Goal: Transaction & Acquisition: Download file/media

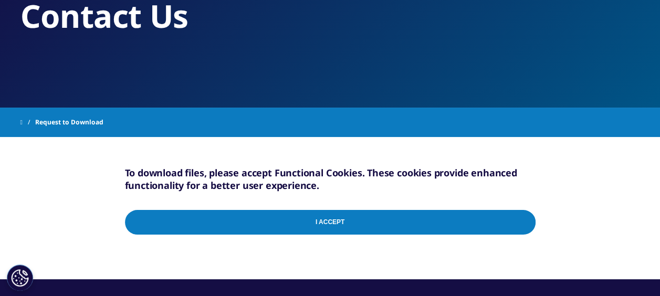
click at [339, 217] on input "I Accept" at bounding box center [330, 222] width 411 height 25
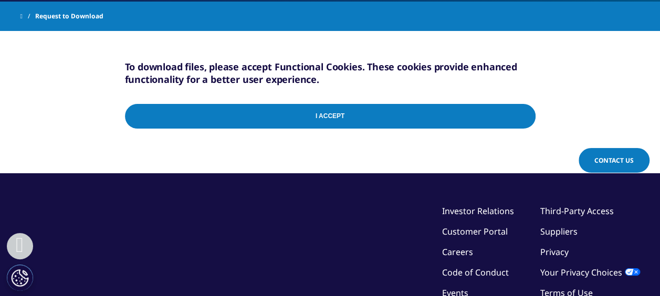
scroll to position [213, 0]
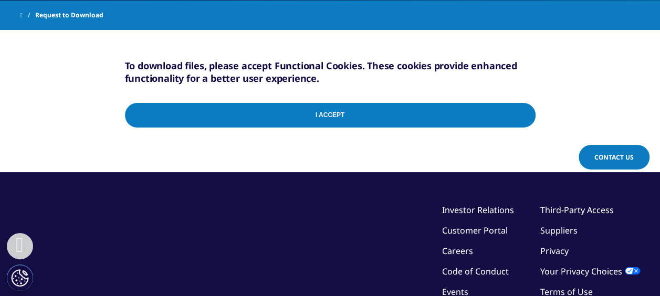
click at [527, 112] on input "I Accept" at bounding box center [330, 115] width 411 height 25
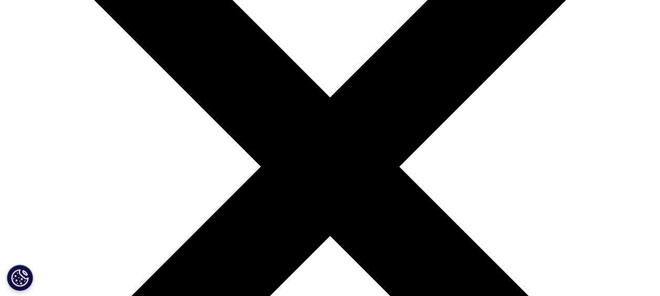
scroll to position [165, 0]
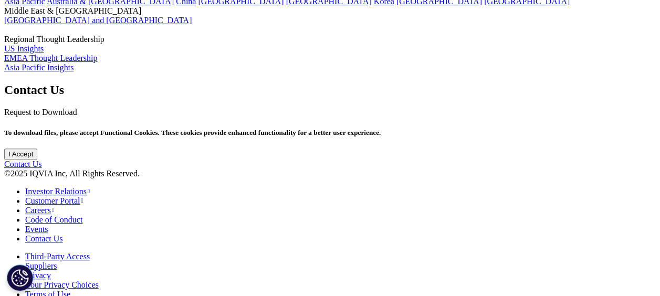
click at [37, 160] on input "I Accept" at bounding box center [20, 154] width 33 height 11
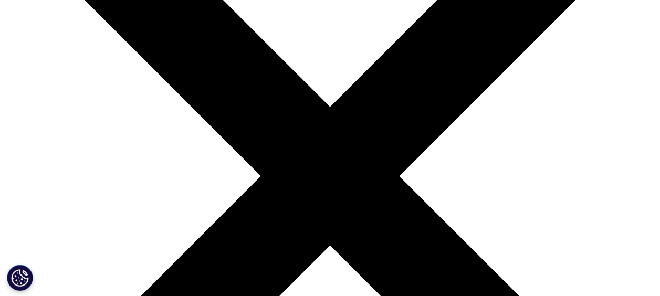
drag, startPoint x: 242, startPoint y: 113, endPoint x: 366, endPoint y: 109, distance: 124.0
copy h5 "accept Functional Cookies."
